Goal: Transaction & Acquisition: Purchase product/service

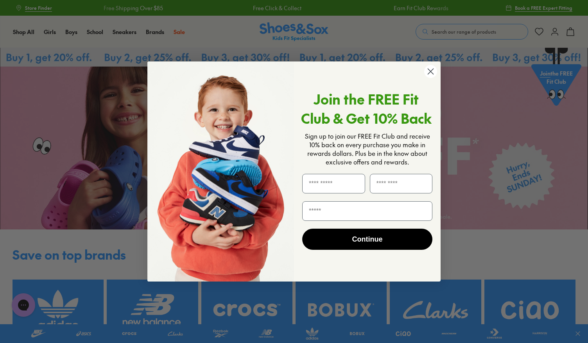
click at [430, 71] on icon "Close dialog" at bounding box center [430, 70] width 5 height 5
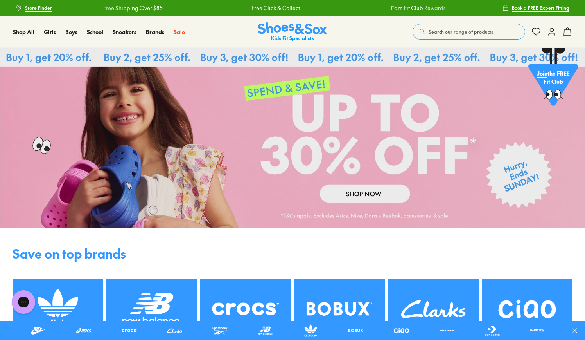
click at [554, 33] on icon at bounding box center [551, 31] width 9 height 9
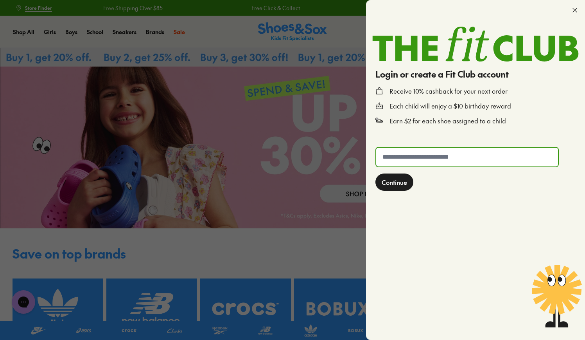
click at [429, 158] on input "text" at bounding box center [467, 156] width 182 height 19
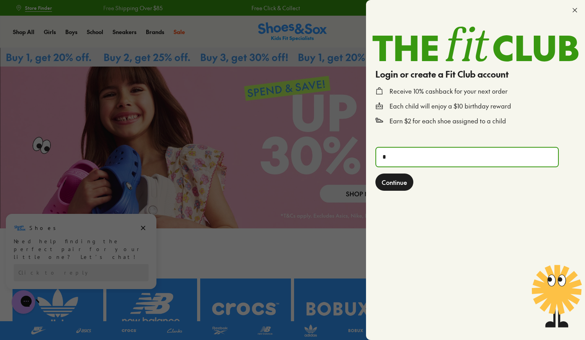
click at [410, 158] on input "*" at bounding box center [467, 156] width 182 height 19
type input "**********"
click at [404, 179] on span "Continue" at bounding box center [394, 181] width 25 height 9
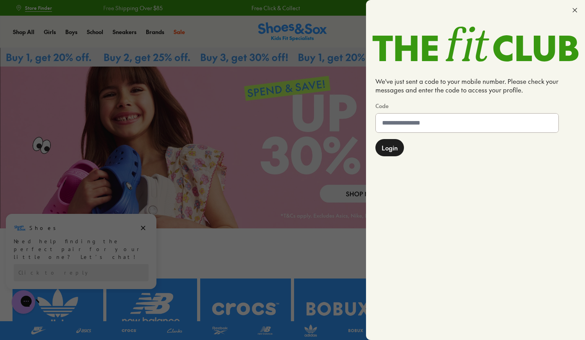
click at [415, 129] on input at bounding box center [467, 122] width 183 height 19
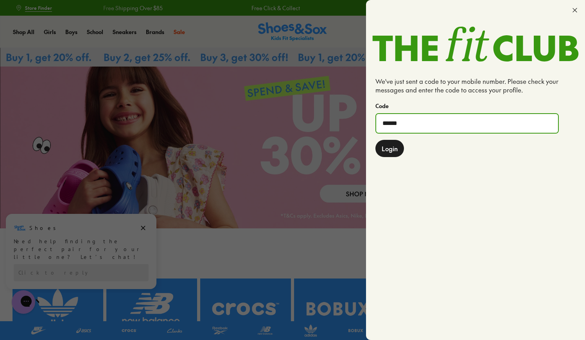
type input "******"
click at [394, 149] on span "Login" at bounding box center [390, 148] width 16 height 9
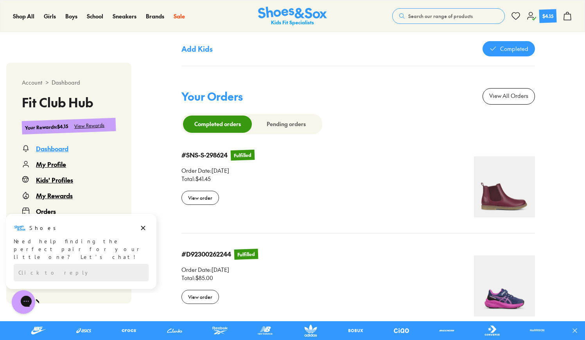
scroll to position [658, 0]
click at [201, 194] on div "View order" at bounding box center [200, 198] width 38 height 14
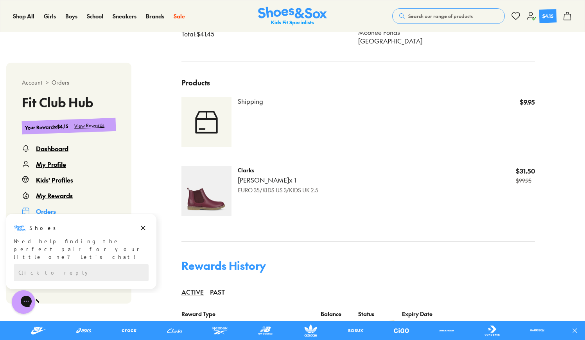
scroll to position [320, 0]
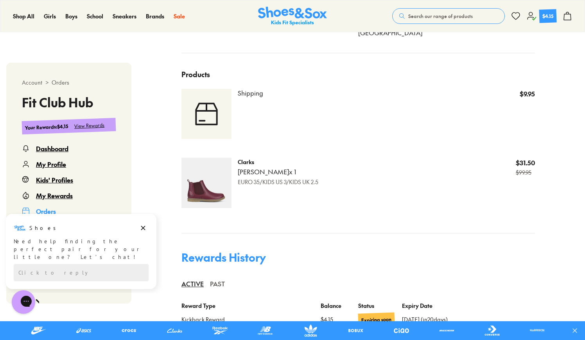
click at [215, 281] on div "PAST" at bounding box center [217, 283] width 15 height 17
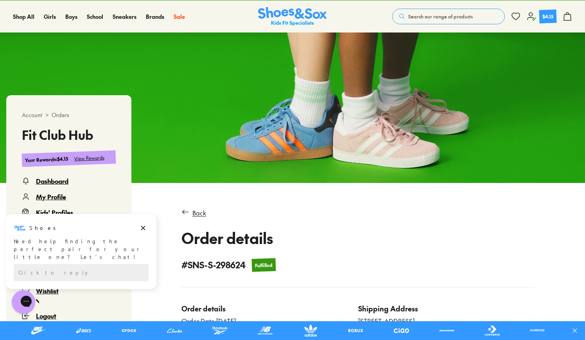
scroll to position [107, 0]
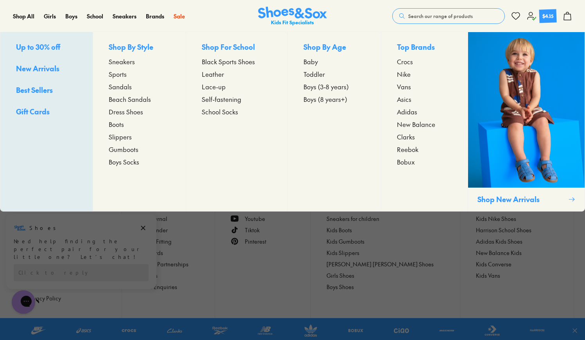
scroll to position [568, 0]
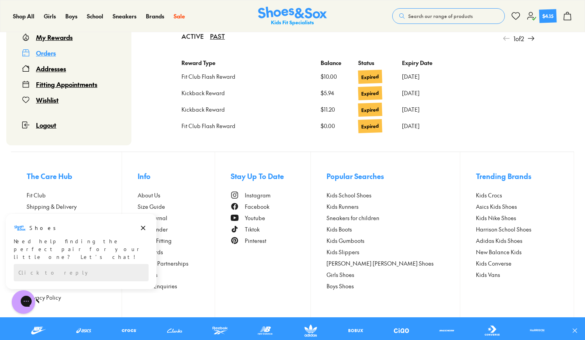
click at [45, 53] on div "Orders" at bounding box center [46, 52] width 20 height 9
click at [141, 228] on icon "Dismiss campaign" at bounding box center [143, 227] width 8 height 9
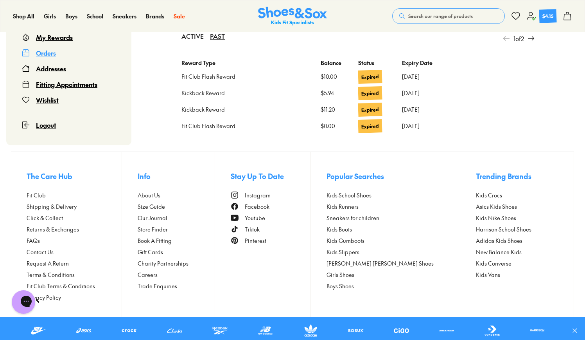
click at [49, 50] on div "Orders" at bounding box center [46, 52] width 20 height 9
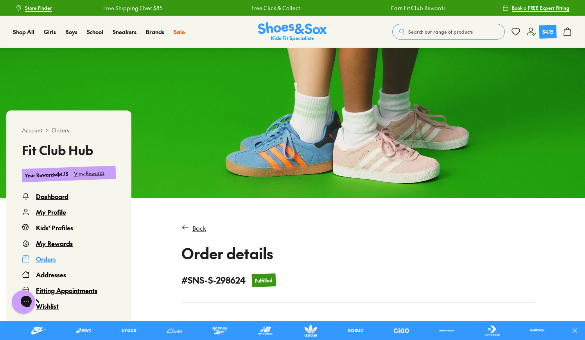
click at [531, 34] on icon at bounding box center [531, 31] width 9 height 9
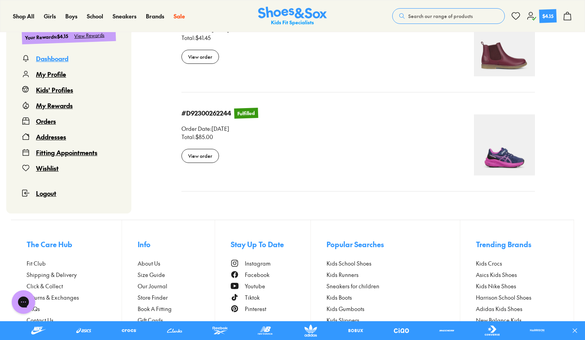
scroll to position [801, 0]
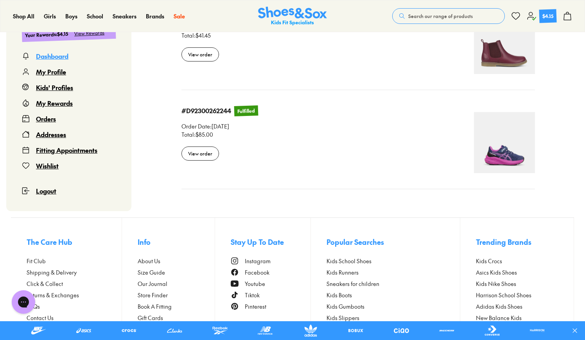
click at [41, 118] on div "Orders" at bounding box center [46, 118] width 20 height 9
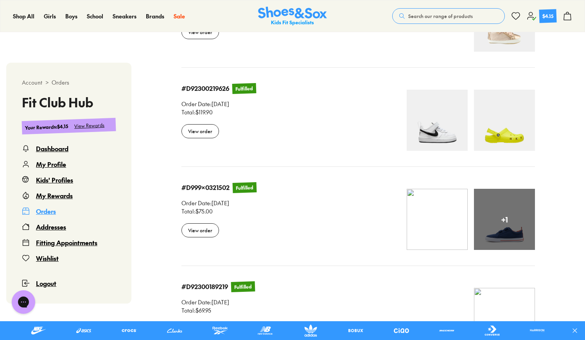
scroll to position [48, 0]
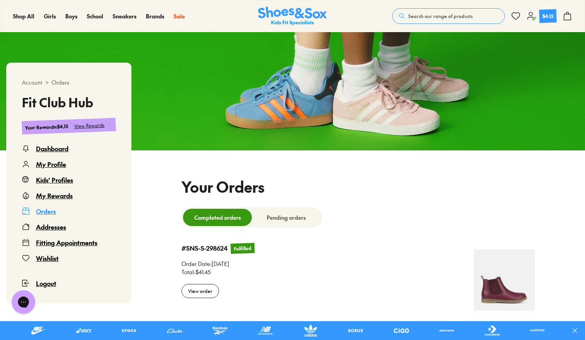
select select
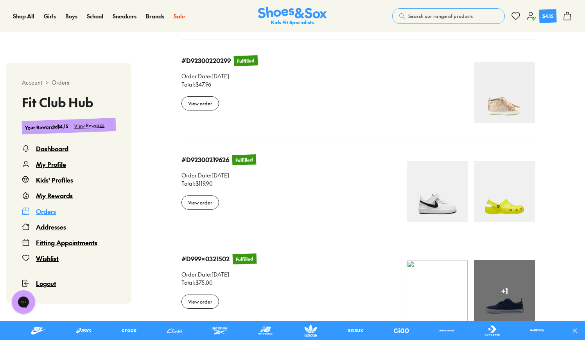
scroll to position [731, 0]
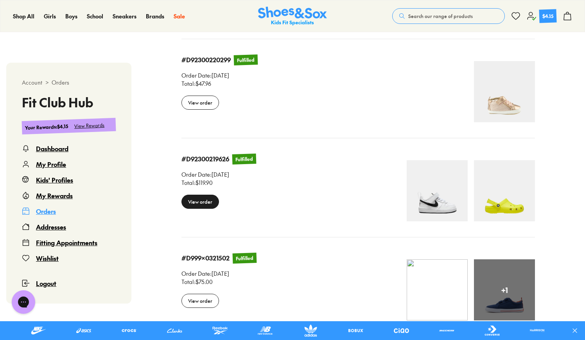
click at [204, 201] on div "View order" at bounding box center [200, 201] width 38 height 14
click at [204, 201] on div "Your Orders Completed orders Pending orders #SNS-S-298624 Fulfilled #SNS-S-2986…" at bounding box center [358, 341] width 454 height 1723
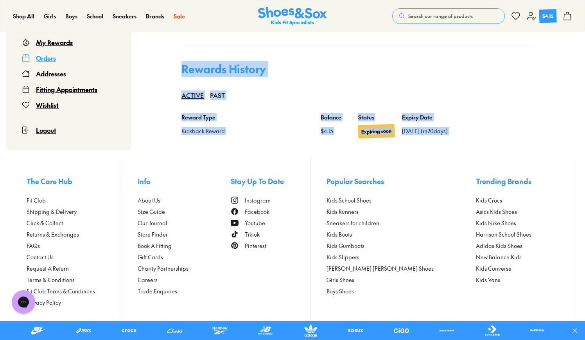
scroll to position [507, 0]
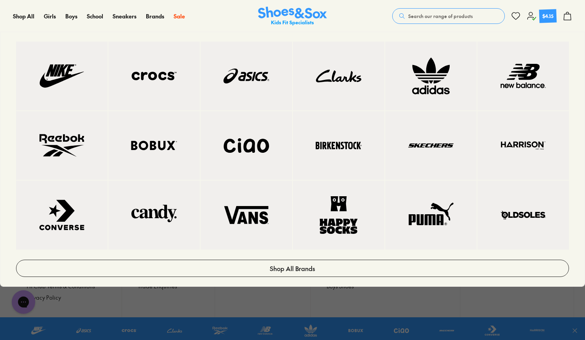
click at [76, 141] on img at bounding box center [62, 146] width 60 height 38
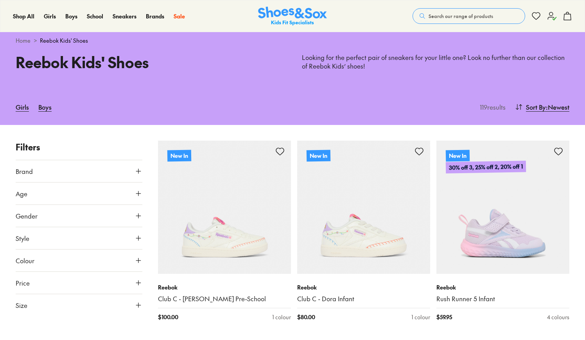
scroll to position [239, 0]
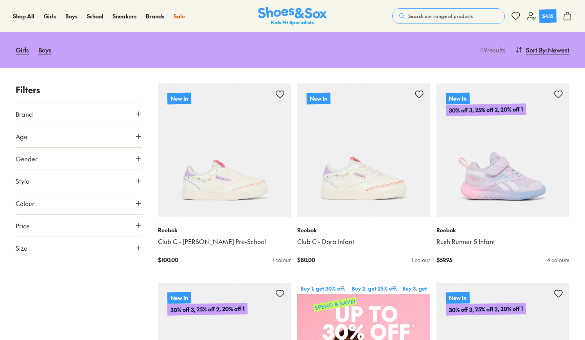
click at [87, 157] on button "Gender" at bounding box center [79, 158] width 127 height 22
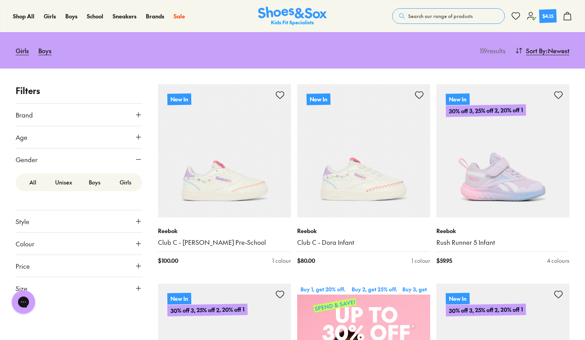
scroll to position [0, 0]
click at [96, 182] on label "Boys" at bounding box center [94, 182] width 31 height 14
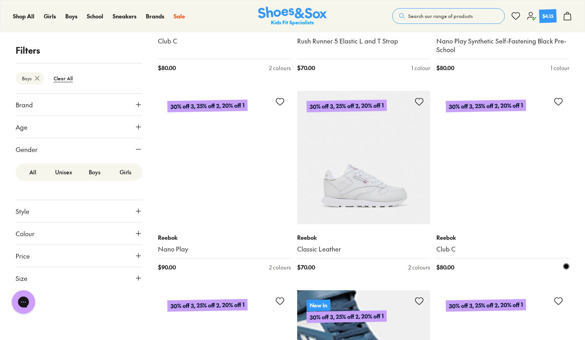
scroll to position [1389, 0]
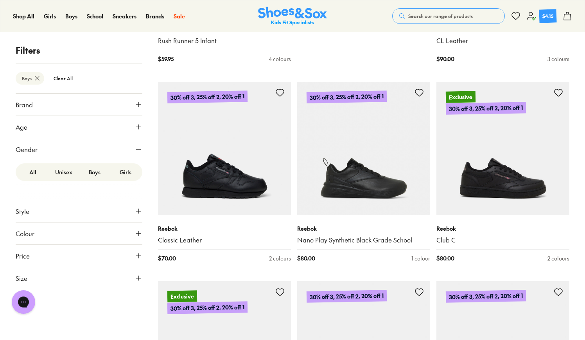
scroll to position [805, 0]
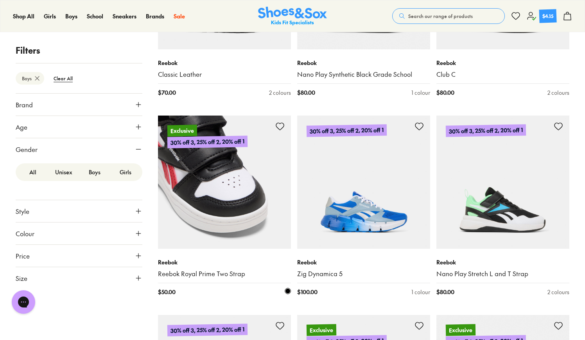
click at [249, 237] on img at bounding box center [224, 181] width 133 height 133
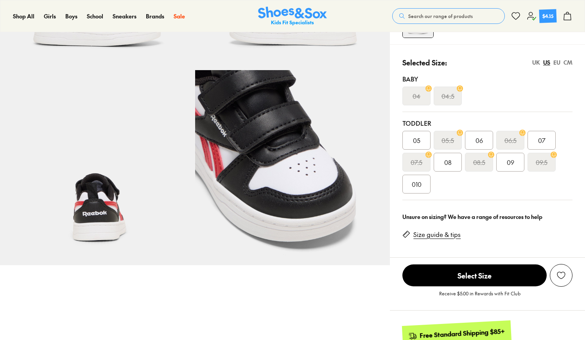
scroll to position [184, 0]
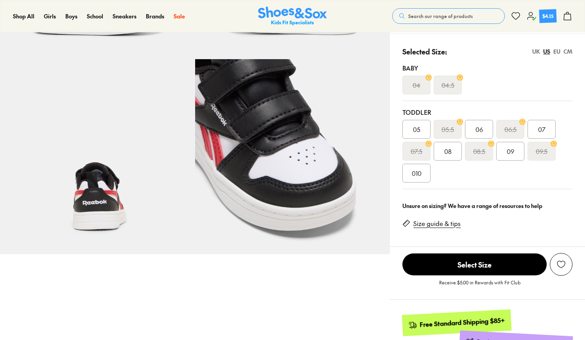
select select "*"
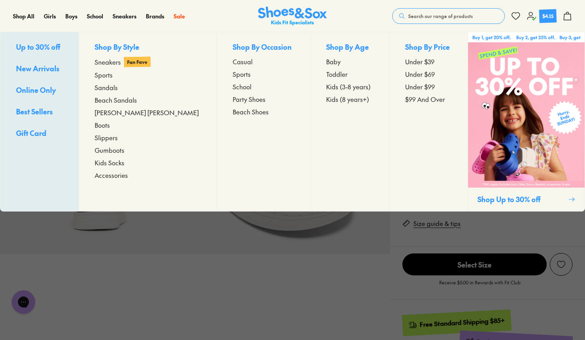
scroll to position [0, 0]
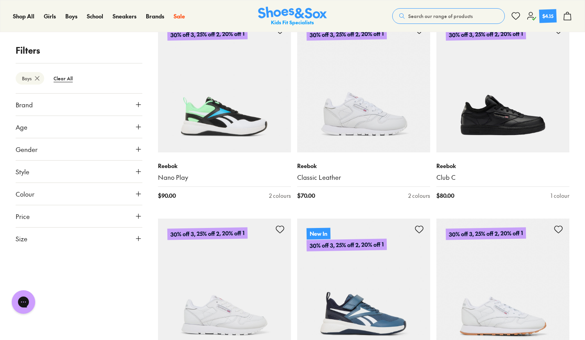
scroll to position [1088, 0]
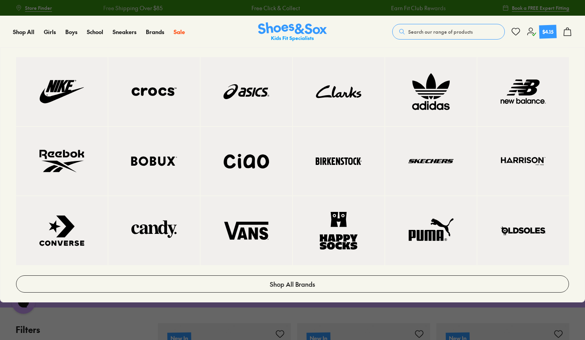
click at [527, 100] on img at bounding box center [523, 92] width 60 height 38
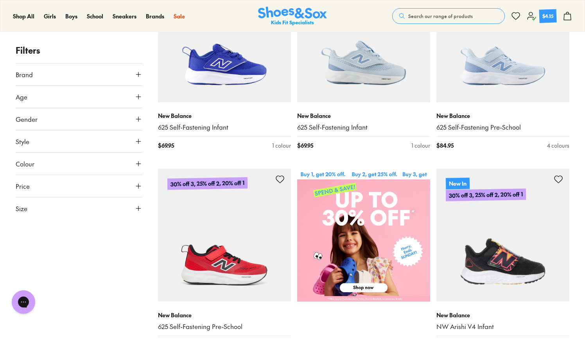
click at [33, 98] on button "Age" at bounding box center [79, 97] width 127 height 22
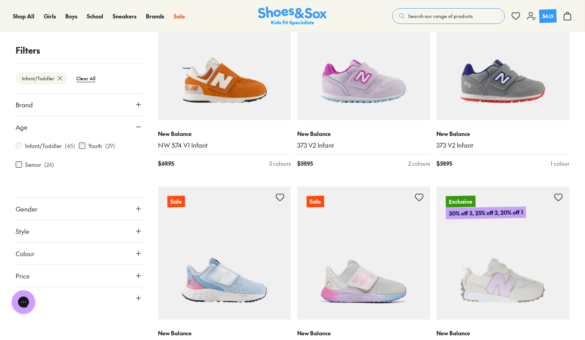
scroll to position [1763, 0]
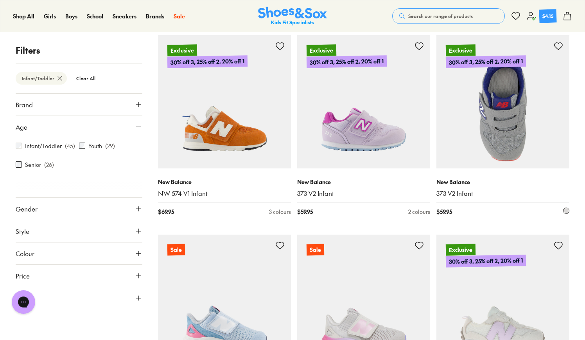
scroll to position [1700, 0]
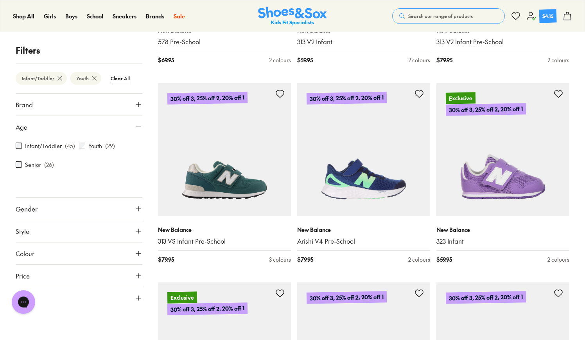
scroll to position [1691, 0]
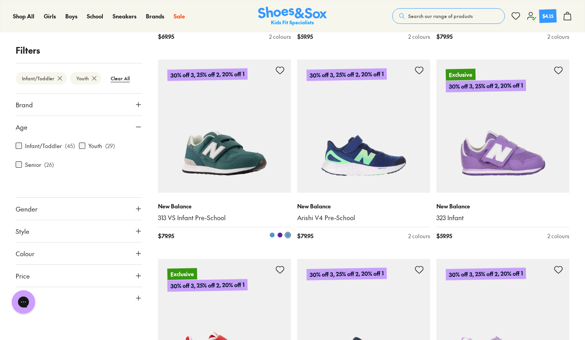
click at [243, 162] on img at bounding box center [224, 125] width 133 height 133
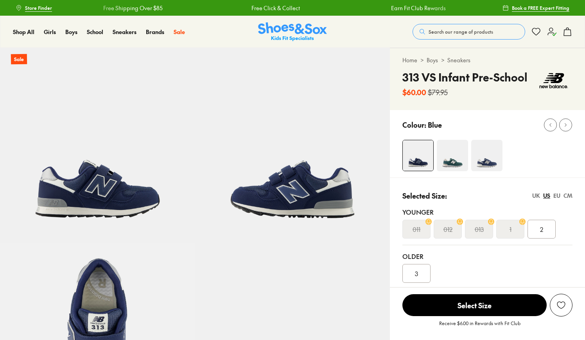
click at [492, 159] on img at bounding box center [486, 155] width 31 height 31
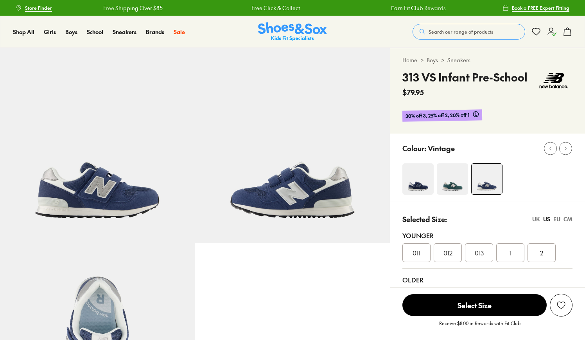
click at [415, 177] on img at bounding box center [417, 178] width 31 height 31
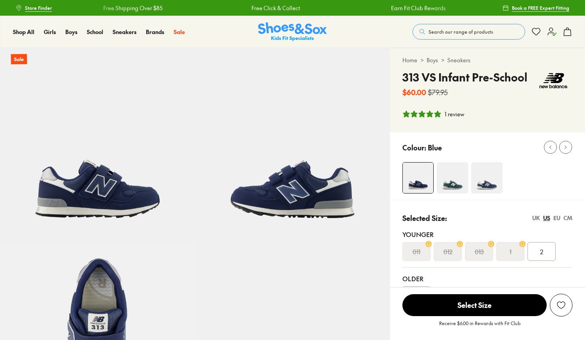
select select "*"
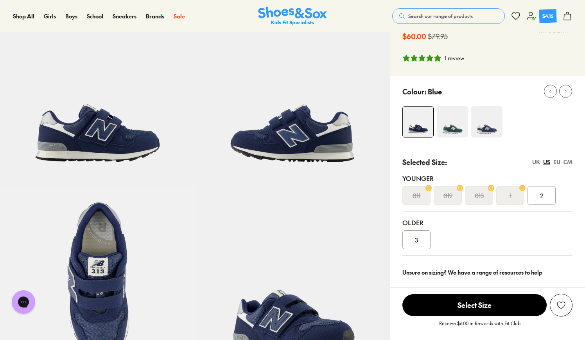
scroll to position [56, 0]
click at [490, 125] on img at bounding box center [486, 121] width 31 height 31
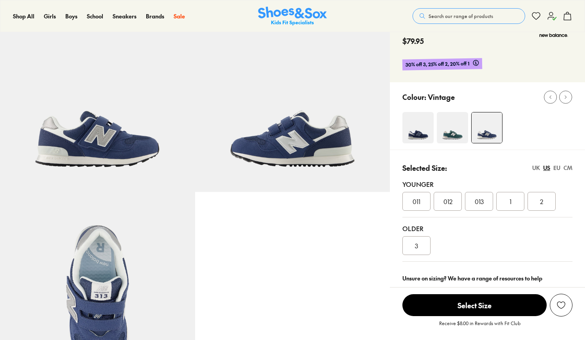
select select "*"
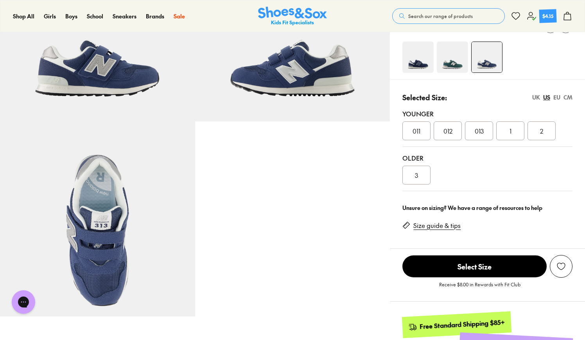
scroll to position [181, 0]
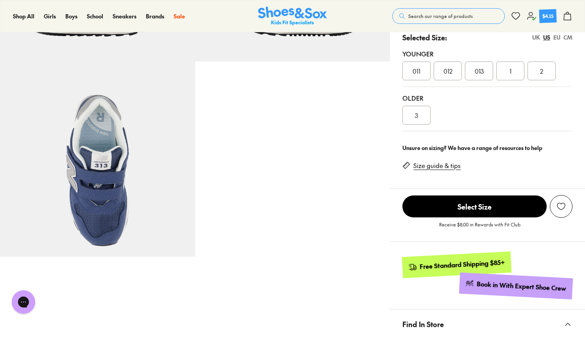
click at [444, 164] on link "Size guide & tips" at bounding box center [436, 165] width 47 height 9
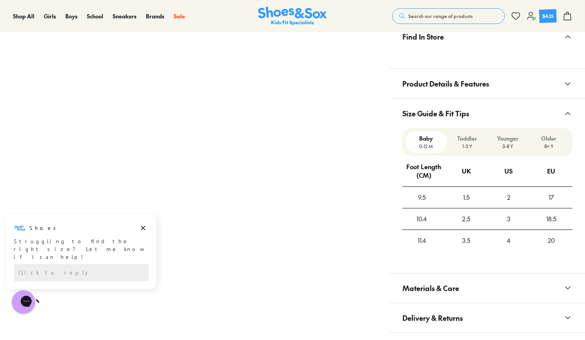
scroll to position [469, 0]
click at [435, 113] on span "Size Guide & Fit Tips" at bounding box center [435, 112] width 67 height 23
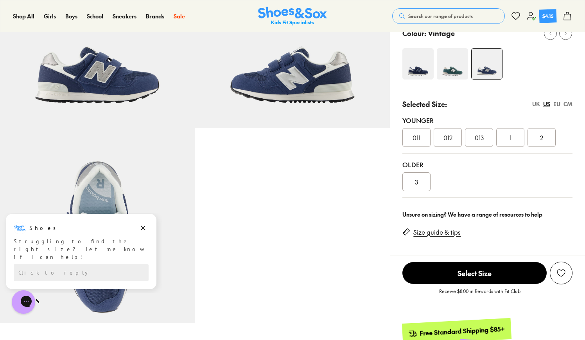
scroll to position [121, 0]
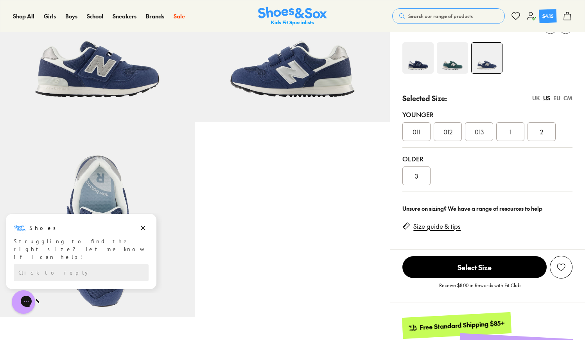
click at [440, 266] on span "Select Size" at bounding box center [474, 267] width 144 height 22
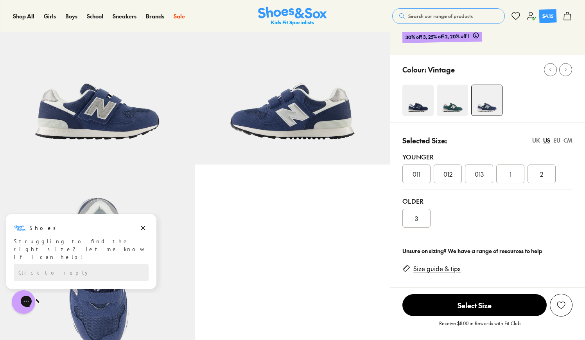
scroll to position [75, 0]
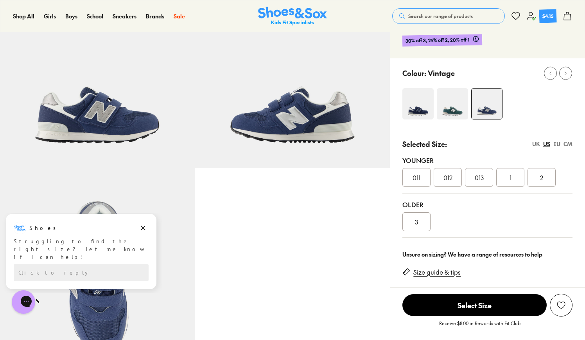
click at [440, 274] on link "Size guide & tips" at bounding box center [436, 272] width 47 height 9
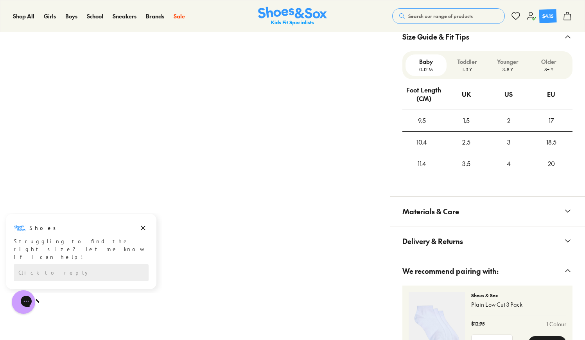
scroll to position [566, 0]
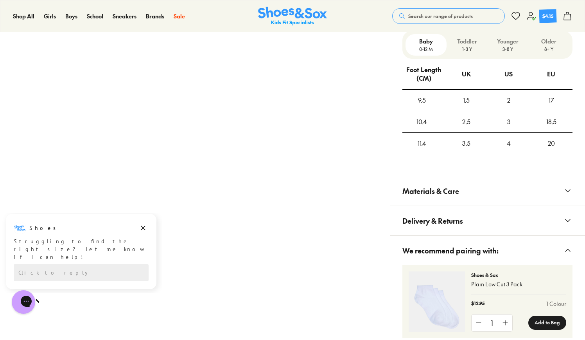
click at [465, 43] on p "Toddler" at bounding box center [467, 41] width 35 height 8
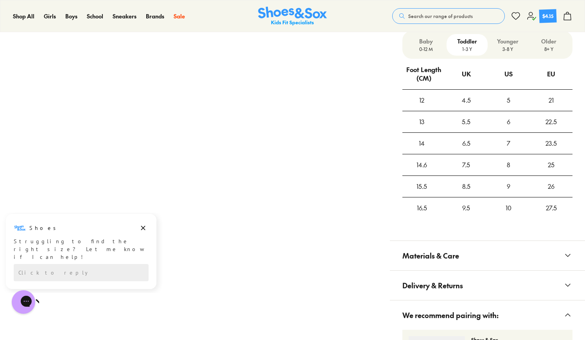
click at [507, 41] on p "Younger" at bounding box center [508, 41] width 35 height 8
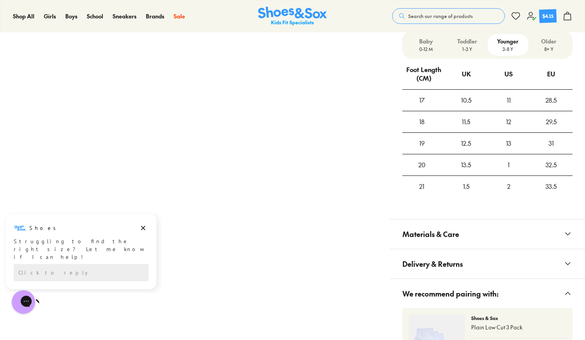
click at [476, 42] on p "Toddler" at bounding box center [467, 41] width 35 height 8
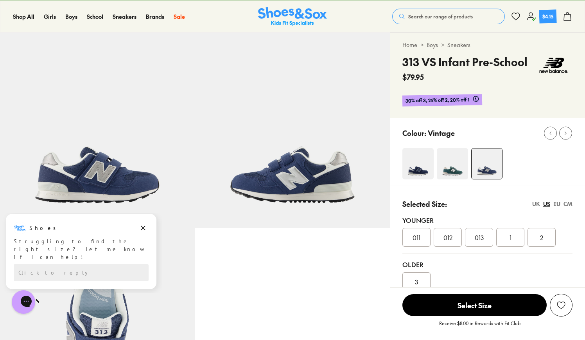
scroll to position [0, 0]
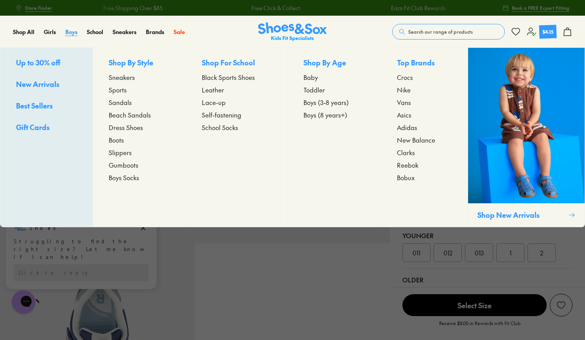
click at [71, 32] on span "Boys" at bounding box center [71, 32] width 12 height 8
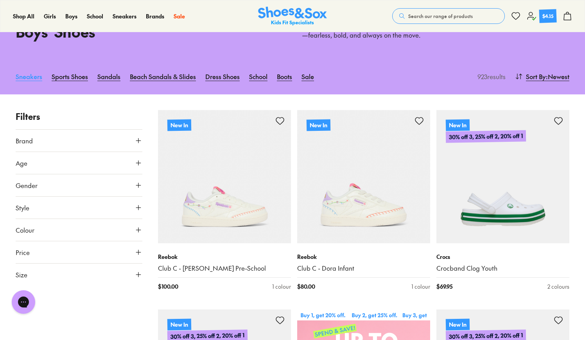
click at [25, 78] on link "Sneakers" at bounding box center [29, 76] width 27 height 17
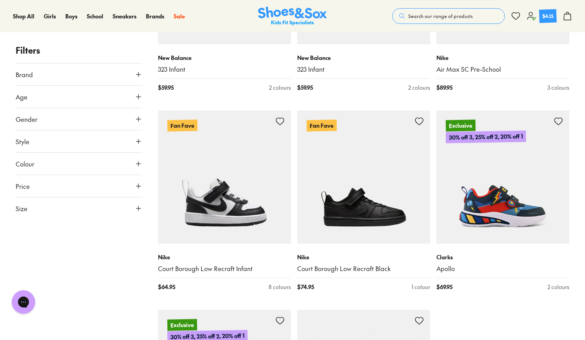
scroll to position [2043, 0]
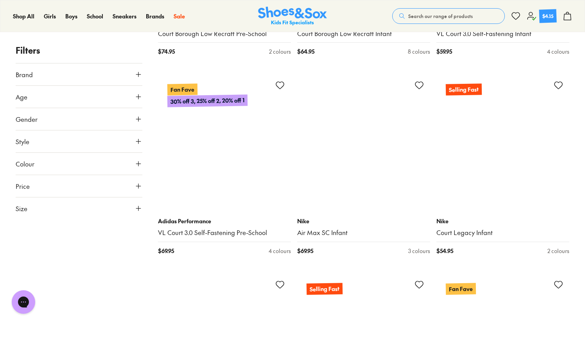
scroll to position [3476, 0]
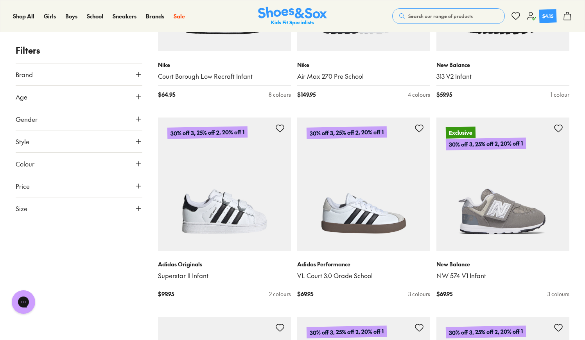
scroll to position [2628, 0]
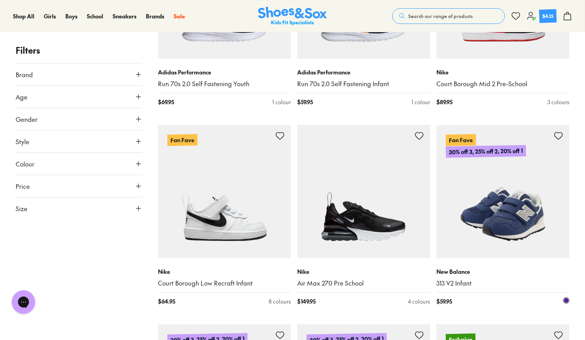
click at [505, 223] on img at bounding box center [503, 191] width 133 height 133
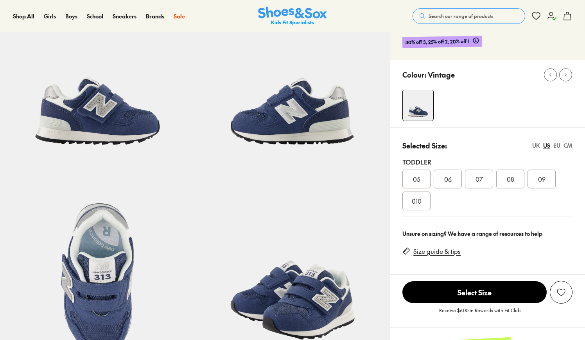
click at [420, 201] on div "05 06 07 08 09 010" at bounding box center [487, 189] width 170 height 41
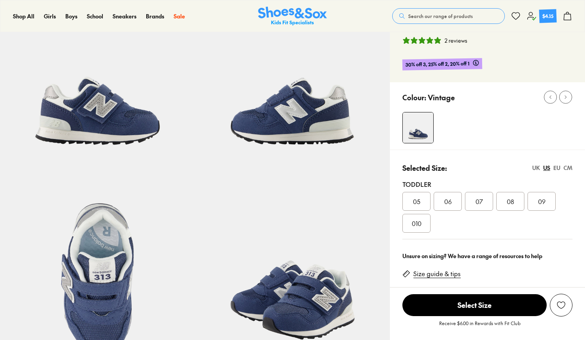
select select "*"
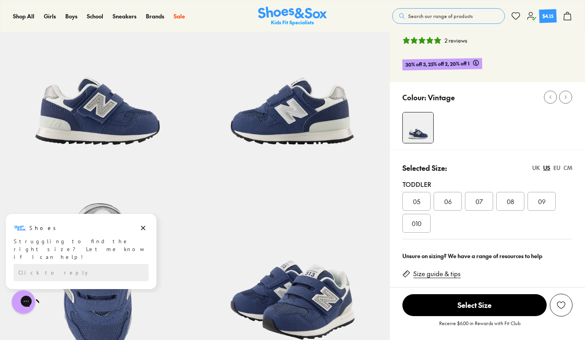
click at [416, 226] on span "010" at bounding box center [417, 222] width 10 height 9
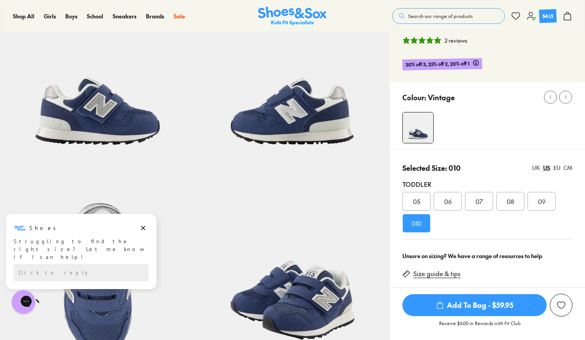
click at [473, 306] on span "Add To Bag - $59.95" at bounding box center [474, 305] width 144 height 22
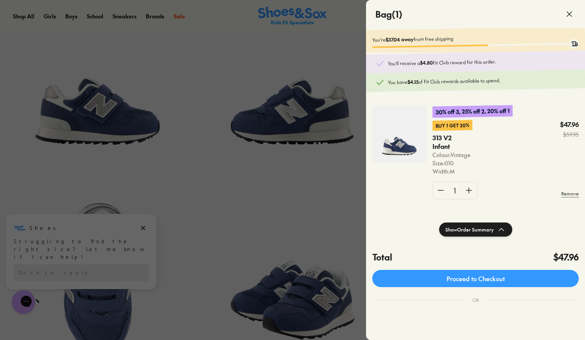
click at [571, 13] on icon at bounding box center [569, 13] width 9 height 9
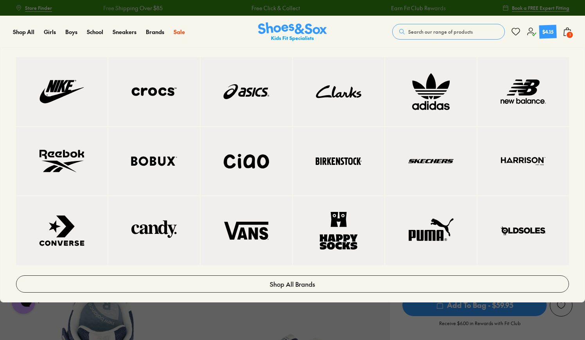
click at [356, 165] on img at bounding box center [339, 161] width 60 height 38
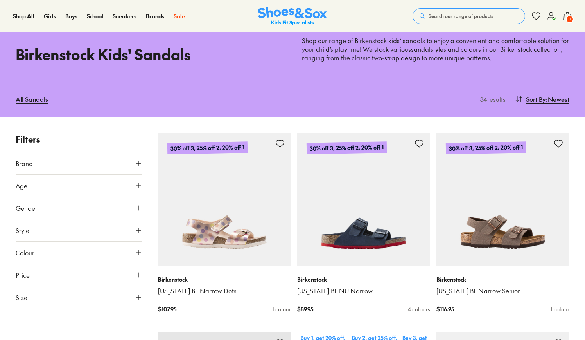
type input "***"
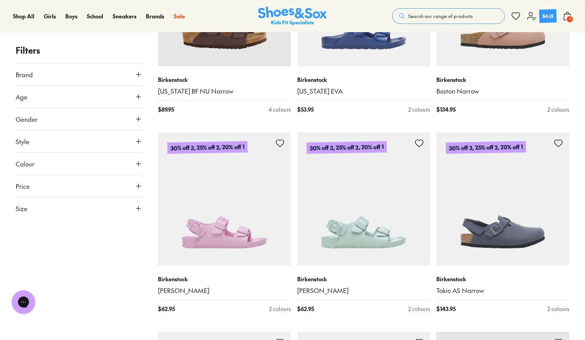
scroll to position [1247, 0]
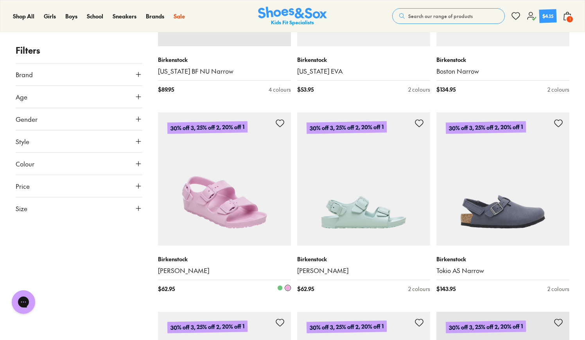
click at [224, 207] on img at bounding box center [224, 178] width 133 height 133
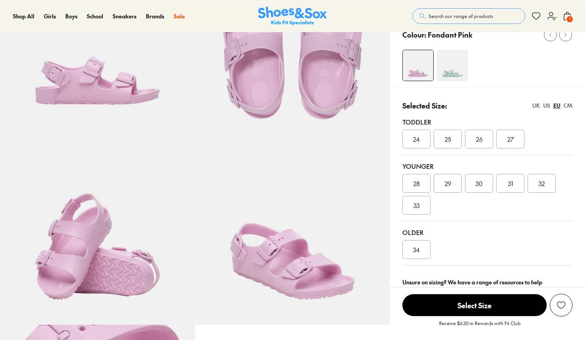
select select "*"
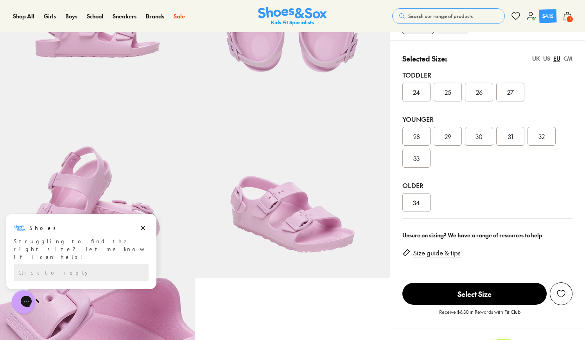
scroll to position [161, 0]
click at [440, 251] on link "Size guide & tips" at bounding box center [436, 252] width 47 height 9
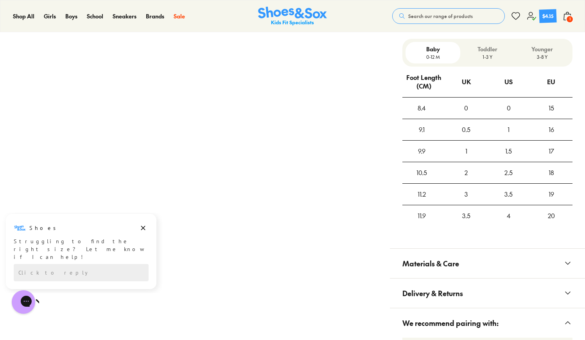
scroll to position [631, 0]
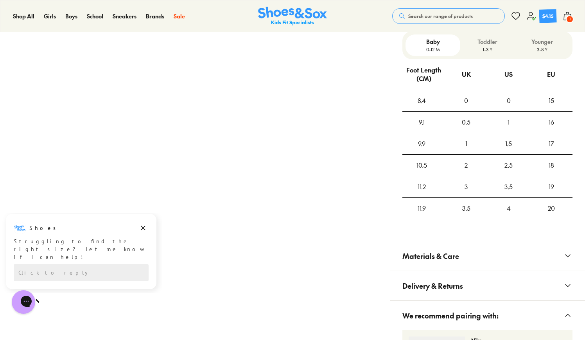
click at [546, 47] on p "3-8 Y" at bounding box center [542, 49] width 49 height 7
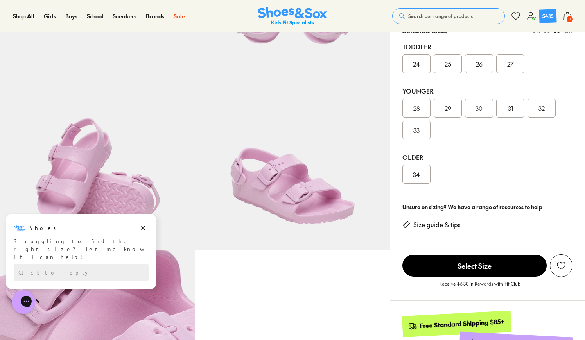
scroll to position [186, 0]
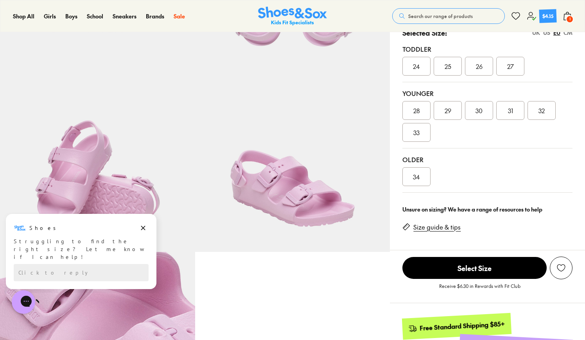
click at [420, 176] on div "34" at bounding box center [416, 176] width 28 height 19
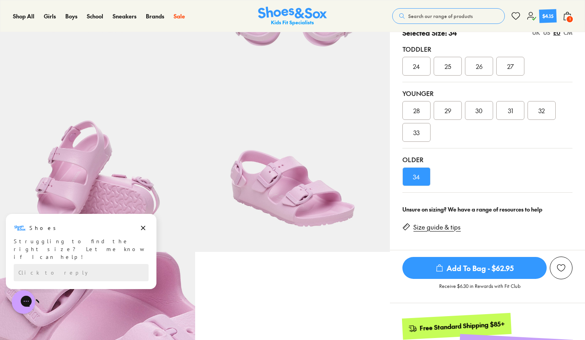
click at [491, 267] on span "Add To Bag - $62.95" at bounding box center [474, 268] width 144 height 22
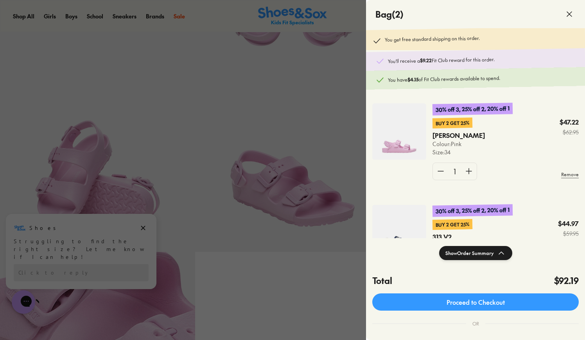
click at [570, 16] on icon at bounding box center [569, 13] width 9 height 9
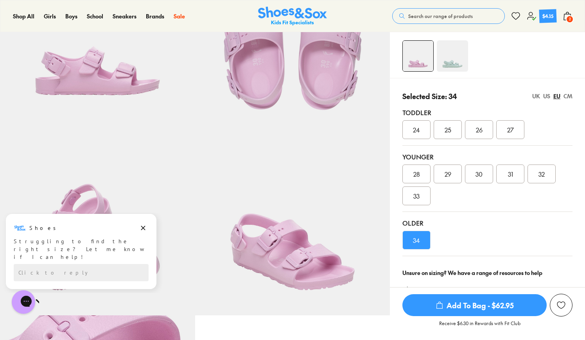
scroll to position [161, 0]
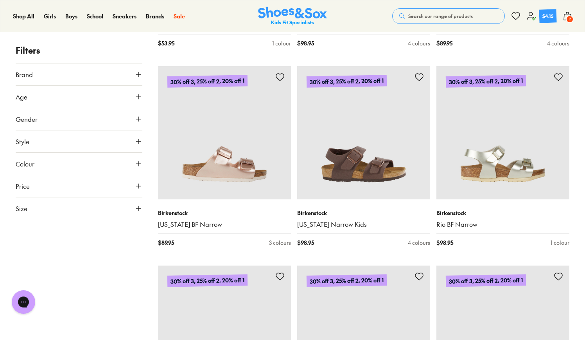
scroll to position [1691, 0]
click at [357, 170] on img at bounding box center [363, 132] width 133 height 133
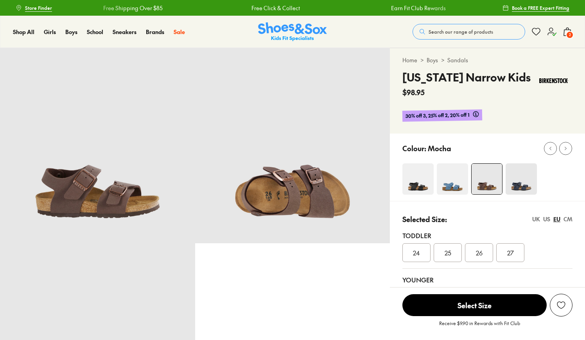
click at [524, 180] on div "Colour: Mocha" at bounding box center [487, 166] width 195 height 67
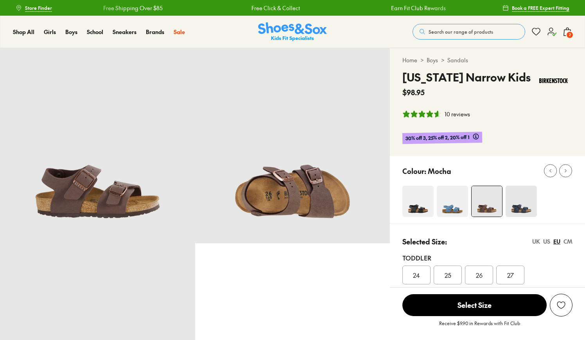
select select "*"
click at [525, 207] on img at bounding box center [521, 200] width 31 height 31
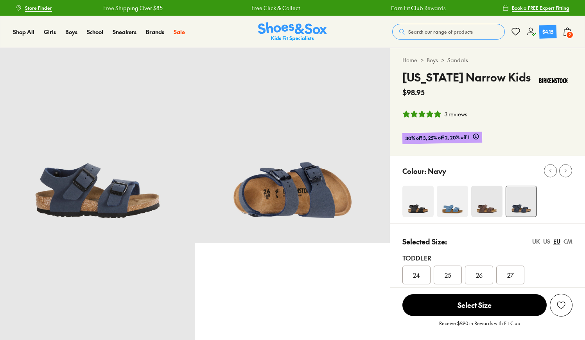
select select "*"
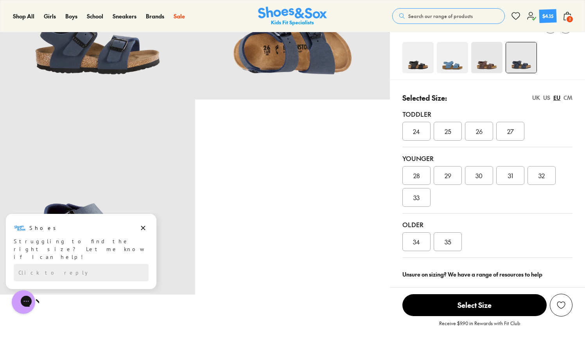
scroll to position [144, 0]
click at [145, 228] on icon "Dismiss campaign" at bounding box center [143, 227] width 8 height 9
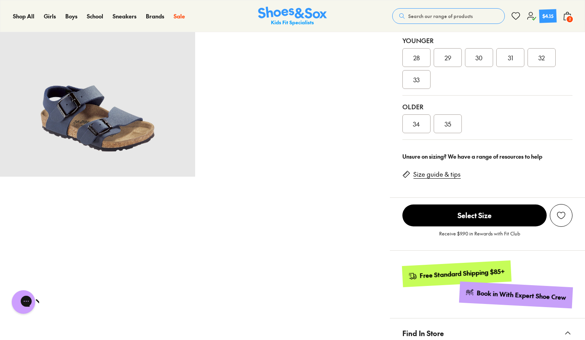
scroll to position [262, 0]
click at [443, 176] on link "Size guide & tips" at bounding box center [436, 173] width 47 height 9
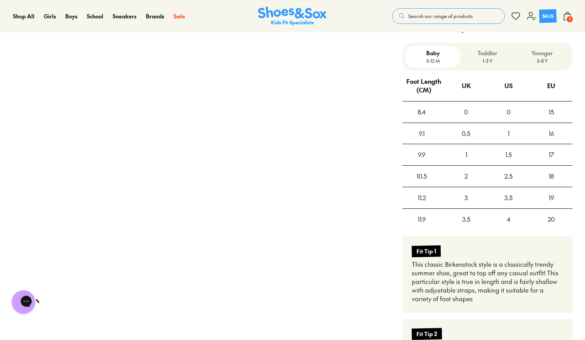
scroll to position [647, 0]
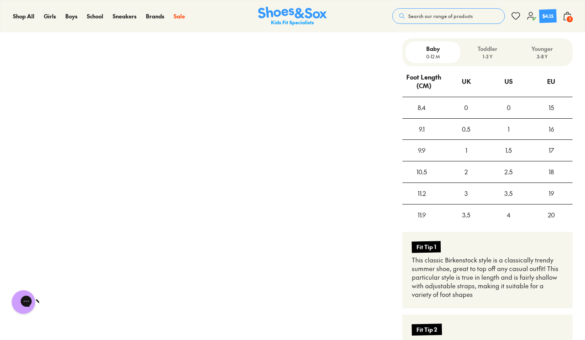
click at [541, 55] on p "3-8 Y" at bounding box center [542, 56] width 49 height 7
click at [488, 53] on p "1-3 Y" at bounding box center [488, 56] width 49 height 7
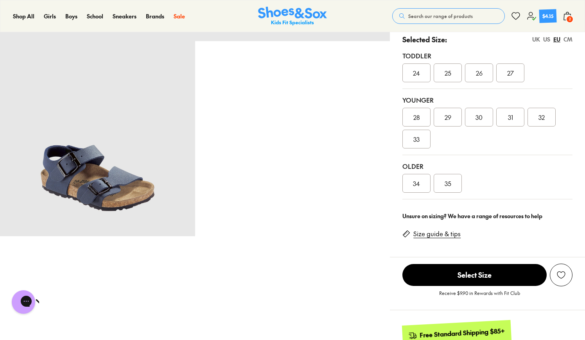
scroll to position [184, 0]
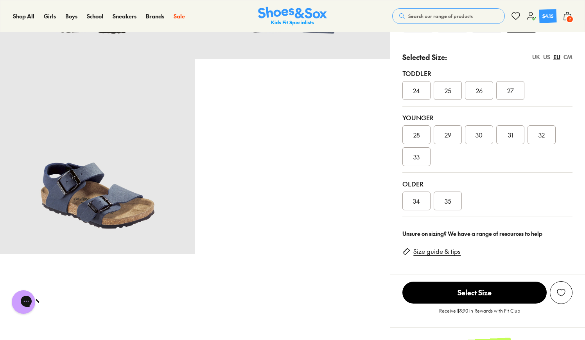
click at [510, 95] on div "27" at bounding box center [510, 90] width 28 height 19
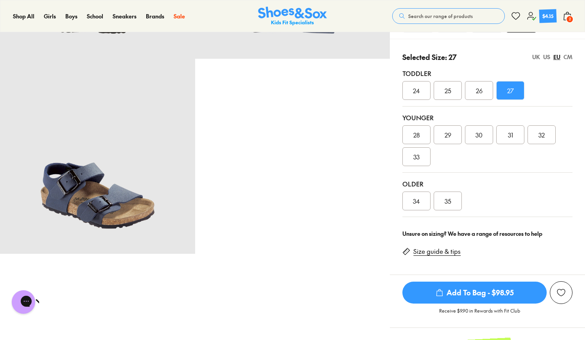
click at [492, 291] on span "Add To Bag - $98.95" at bounding box center [474, 292] width 144 height 22
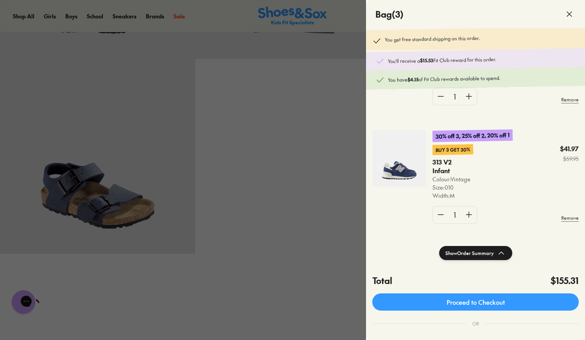
scroll to position [189, 0]
click at [403, 176] on img at bounding box center [399, 157] width 54 height 56
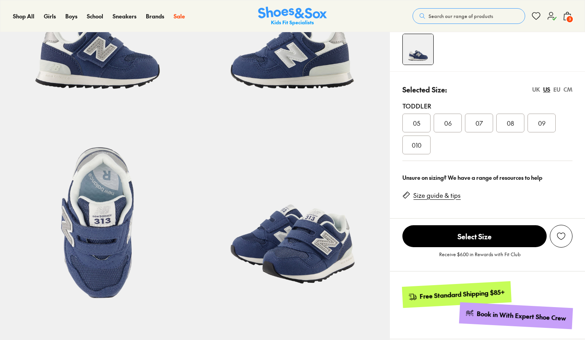
click at [435, 196] on link "Size guide & tips" at bounding box center [436, 195] width 47 height 9
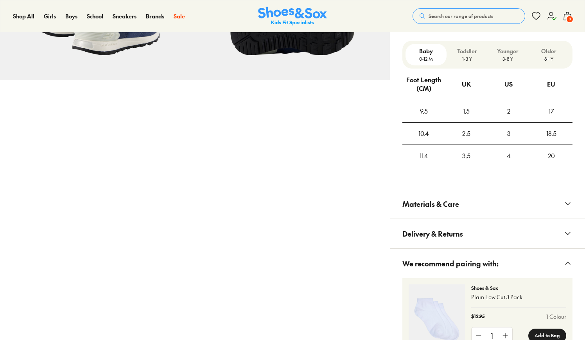
select select "*"
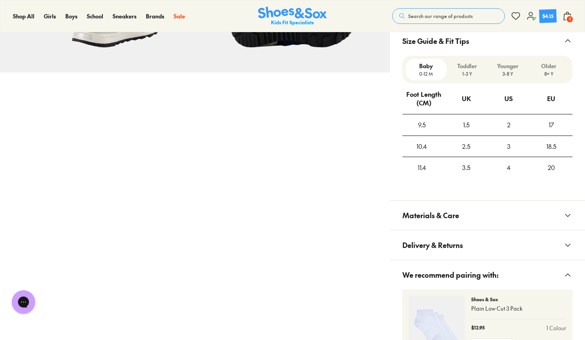
click at [474, 75] on p "1-3 Y" at bounding box center [467, 73] width 35 height 7
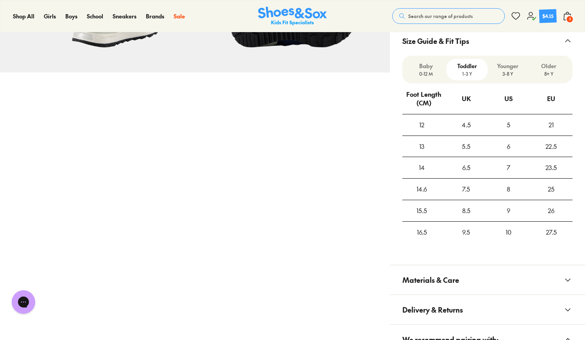
click at [509, 68] on p "Younger" at bounding box center [508, 66] width 35 height 8
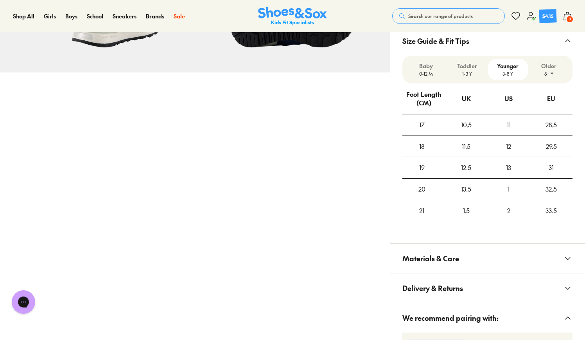
click at [471, 75] on p "1-3 Y" at bounding box center [467, 73] width 35 height 7
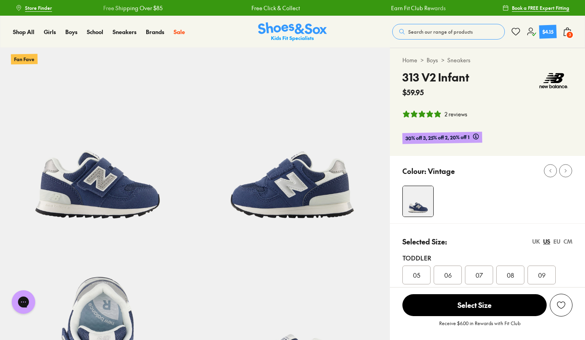
click at [570, 29] on use at bounding box center [567, 32] width 7 height 8
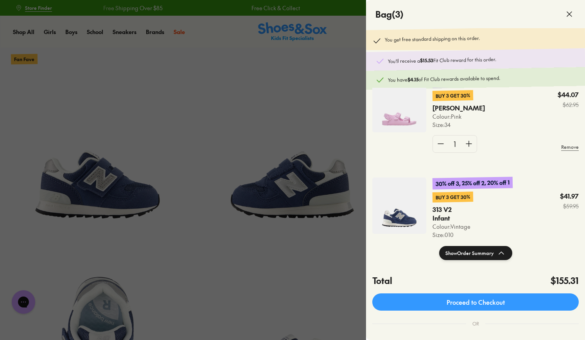
scroll to position [159, 0]
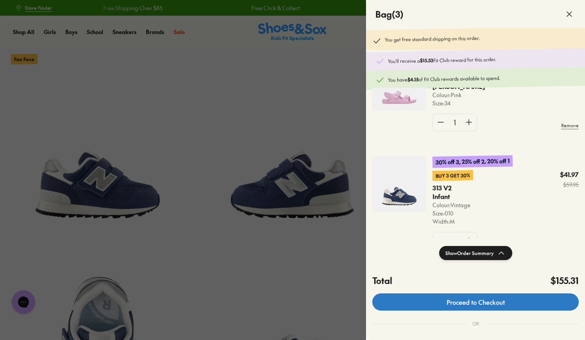
click at [485, 299] on link "Proceed to Checkout" at bounding box center [475, 301] width 207 height 17
